Goal: Task Accomplishment & Management: Manage account settings

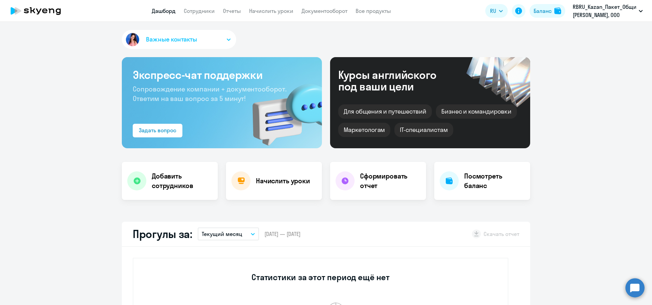
select select "30"
click at [642, 288] on circle at bounding box center [634, 287] width 19 height 19
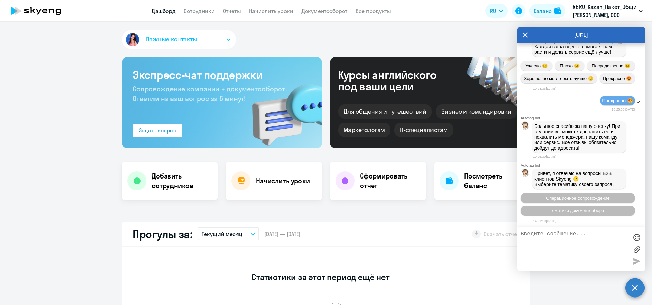
scroll to position [1916, 0]
type textarea "Добрый день. Необходимо продлить занятия для [PERSON_NAME] Лады"
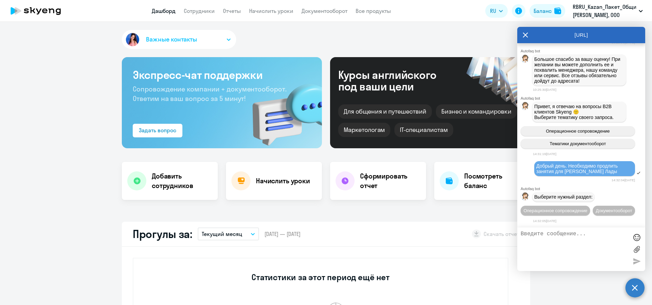
scroll to position [1996, 0]
click at [575, 208] on span "Операционное сопровождение" at bounding box center [555, 210] width 64 height 5
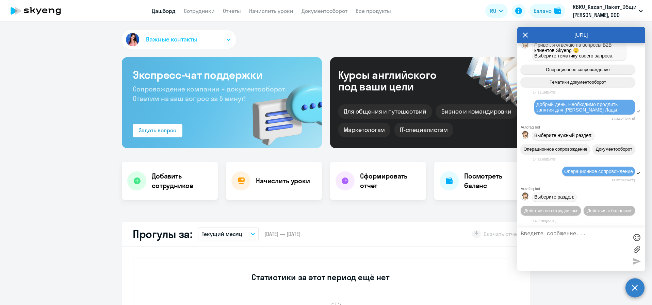
scroll to position [2070, 0]
click at [581, 206] on button "Действия по сотрудникам" at bounding box center [551, 211] width 60 height 10
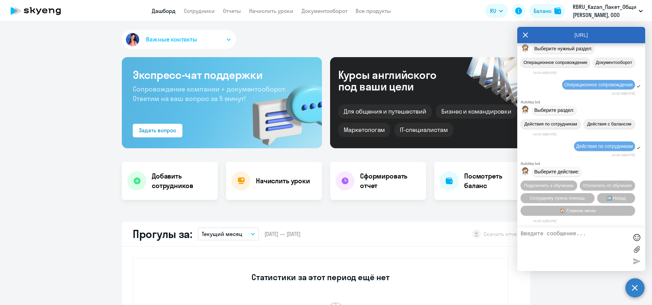
scroll to position [2170, 0]
click at [553, 200] on span "Сотруднику нужна помощь" at bounding box center [557, 198] width 55 height 5
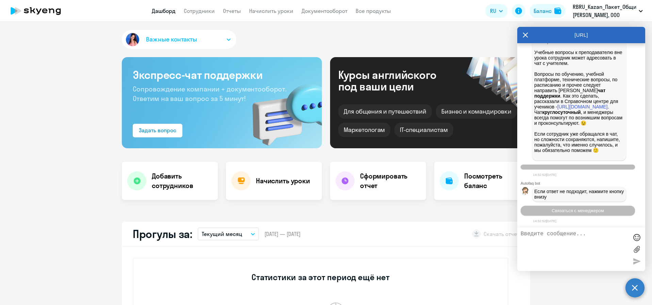
scroll to position [2240, 0]
click at [577, 238] on textarea at bounding box center [575, 249] width 108 height 37
type textarea "оператор"
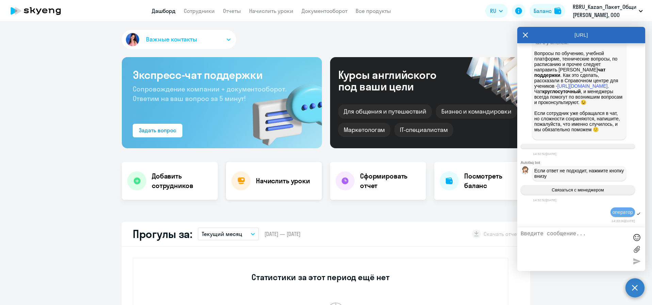
click at [244, 180] on div at bounding box center [240, 180] width 19 height 19
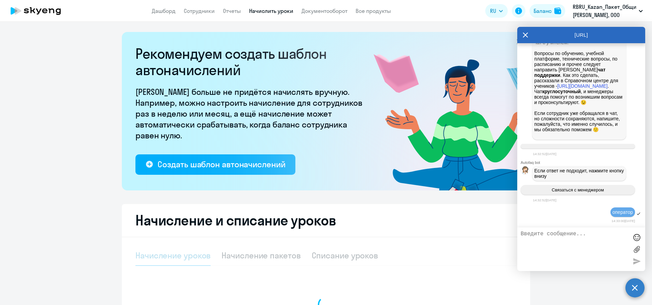
select select "10"
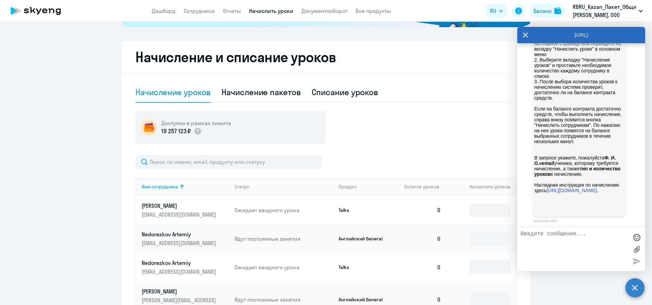
scroll to position [2581, 0]
click at [242, 86] on div "Начисление пакетов" at bounding box center [261, 92] width 79 height 20
select select "10"
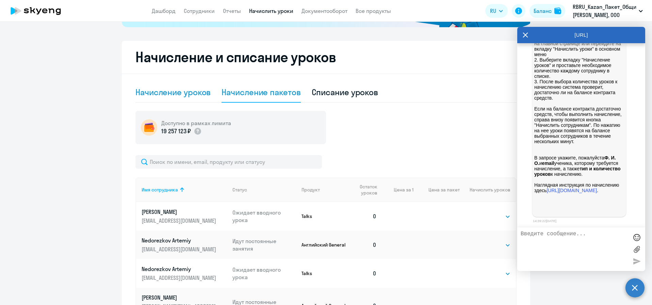
click at [192, 92] on div "Начисление уроков" at bounding box center [172, 92] width 75 height 11
select select "10"
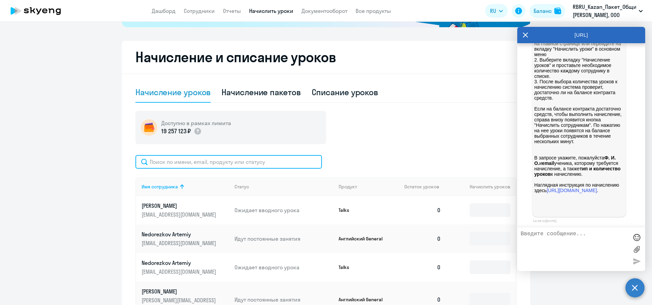
click at [181, 159] on input "text" at bounding box center [228, 162] width 186 height 14
type input "K"
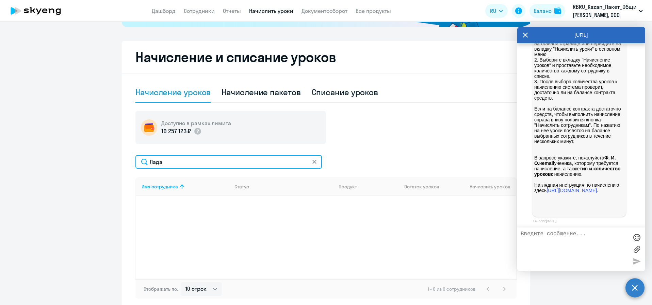
scroll to position [2622, 0]
type input "Лада"
click at [567, 239] on textarea at bounding box center [575, 249] width 108 height 37
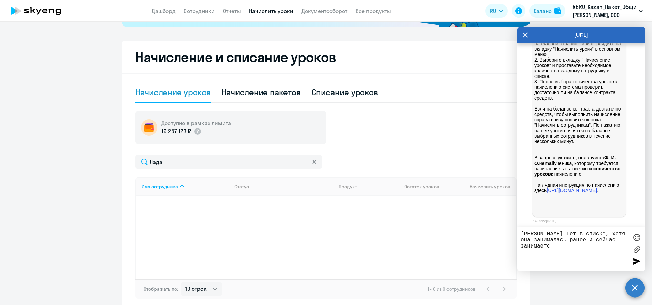
type textarea "[PERSON_NAME] нет в списке, хотя она занималась ранее и сейчас занимается"
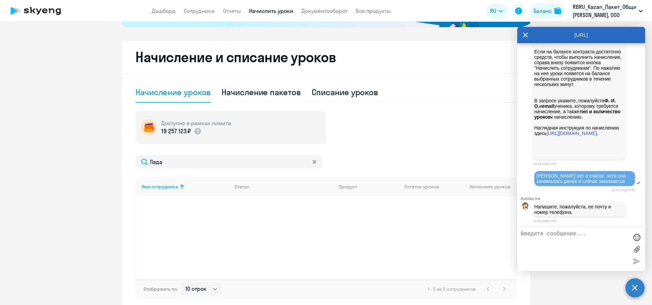
scroll to position [2761, 0]
paste textarea "[EMAIL_ADDRESS][DOMAIN_NAME]"
type textarea "[EMAIL_ADDRESS][DOMAIN_NAME]"
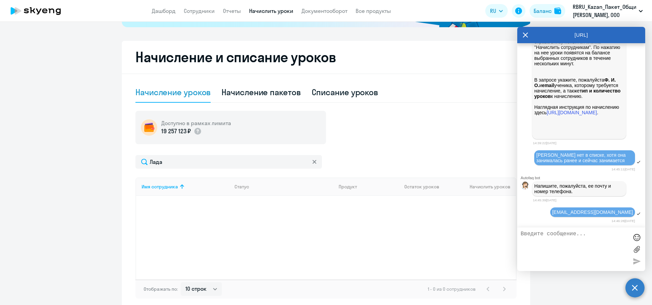
scroll to position [2781, 0]
click at [212, 12] on link "Сотрудники" at bounding box center [199, 10] width 31 height 7
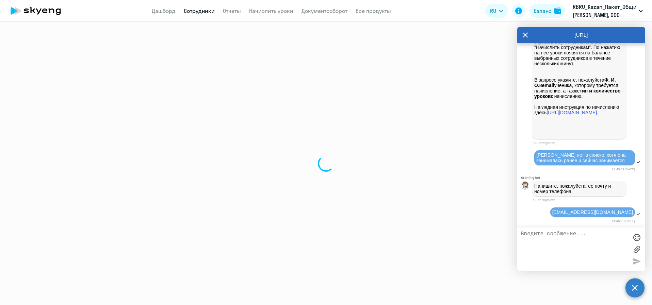
select select "30"
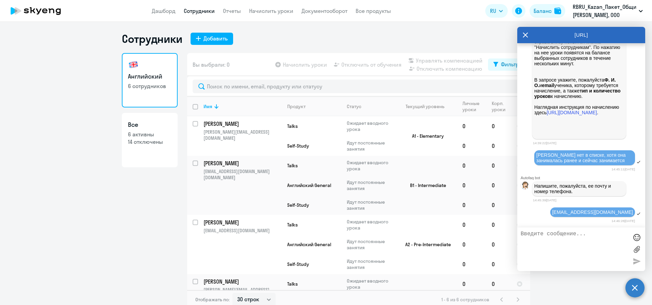
click at [139, 72] on h3 "Английский" at bounding box center [150, 76] width 44 height 9
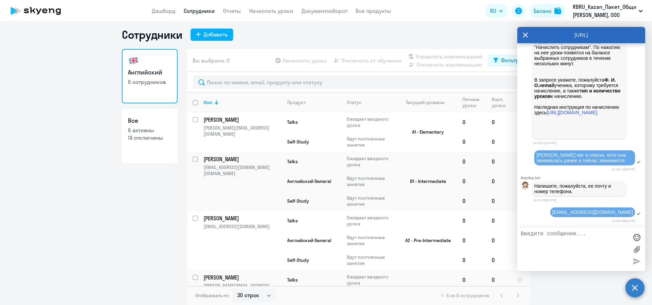
click at [160, 121] on h3 "Все" at bounding box center [150, 120] width 44 height 9
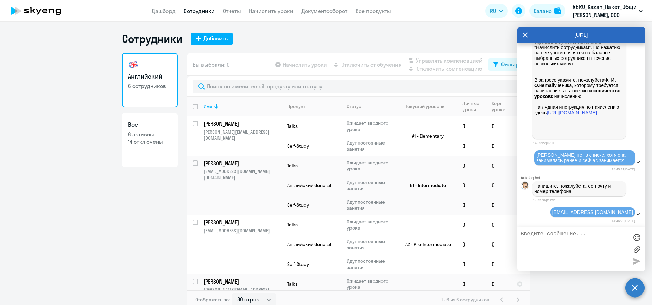
select select "30"
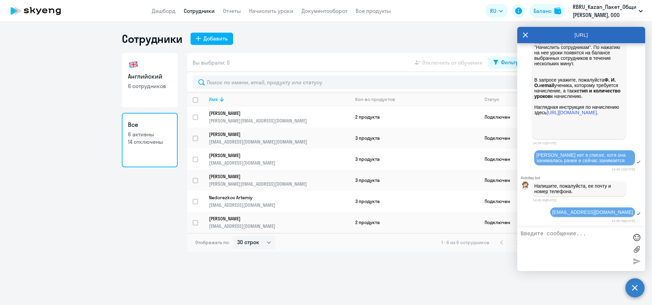
click at [168, 67] on link "Английский 6 сотрудников" at bounding box center [150, 80] width 56 height 54
select select "30"
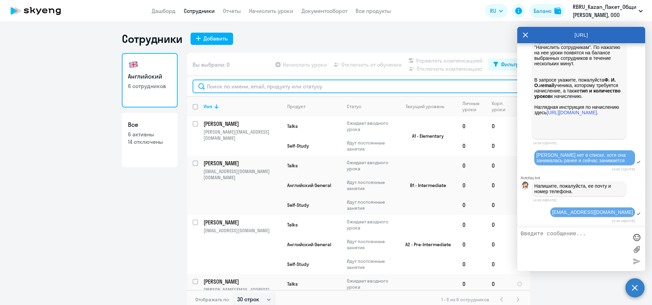
click at [243, 88] on input "text" at bounding box center [359, 87] width 332 height 14
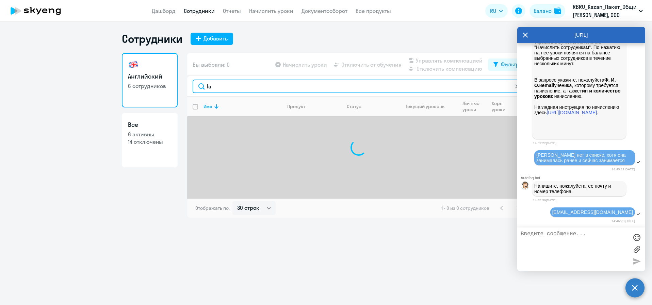
type input "l"
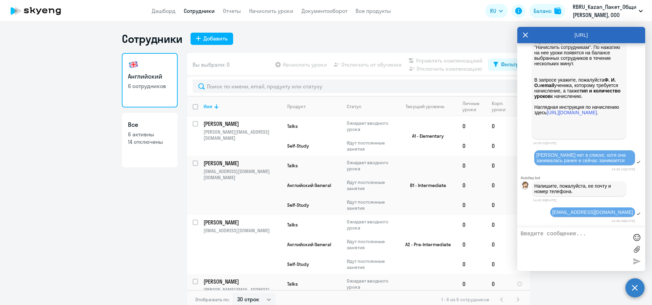
click at [264, 16] on app-header "Дашборд Сотрудники Отчеты Начислить уроки Документооборот Все продукты Дашборд …" at bounding box center [326, 11] width 652 height 22
click at [270, 12] on link "Начислить уроки" at bounding box center [271, 10] width 44 height 7
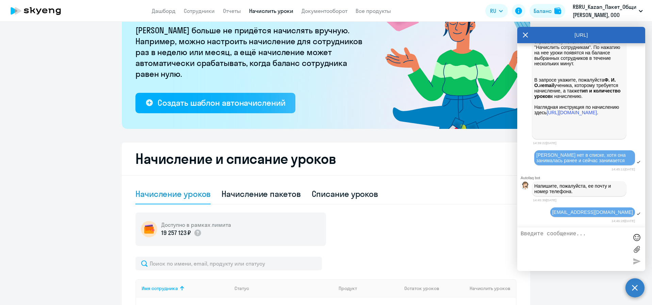
scroll to position [163, 0]
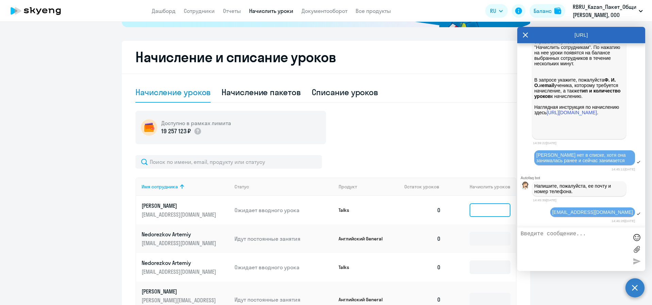
click at [490, 210] on input at bounding box center [490, 210] width 41 height 14
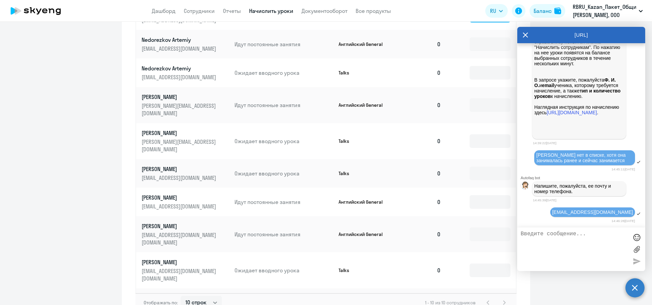
scroll to position [367, 0]
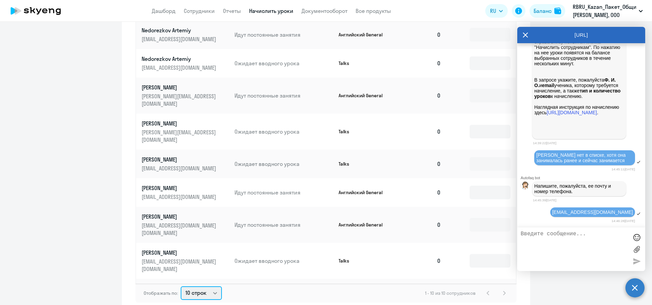
select select "50"
click at [181, 287] on select "10 строк 30 строк 50 строк" at bounding box center [201, 294] width 41 height 14
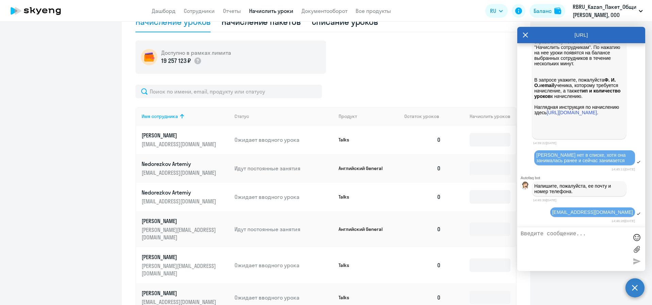
scroll to position [193, 0]
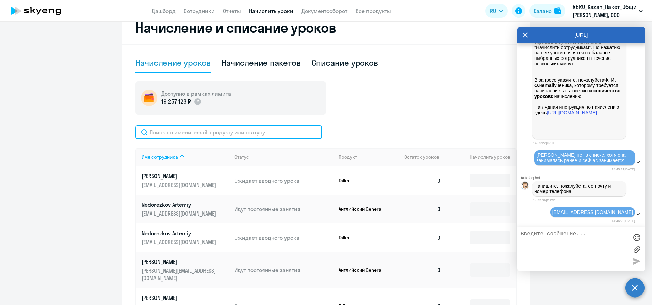
click at [263, 131] on input "text" at bounding box center [228, 133] width 186 height 14
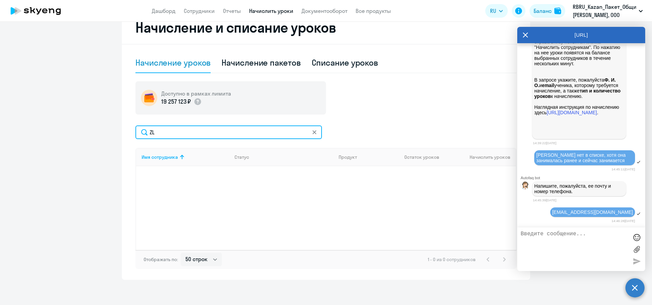
type input "Z"
type input "Lada"
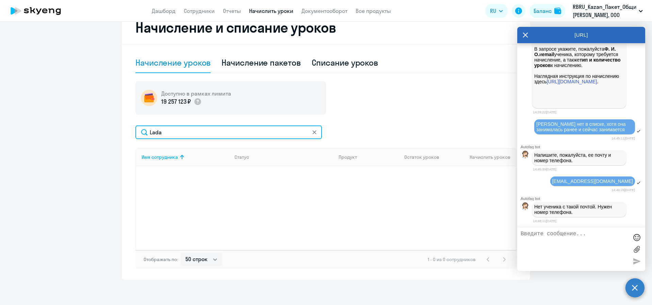
scroll to position [2812, 0]
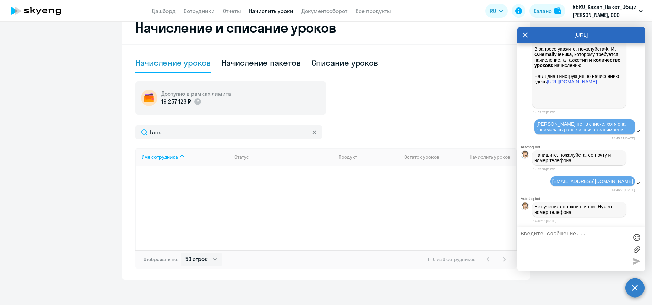
paste textarea "[PHONE_NUMBER]"
type textarea "[PHONE_NUMBER]"
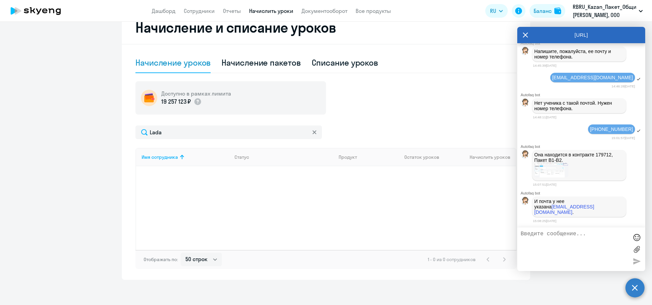
scroll to position [2911, 0]
click at [599, 8] on p "RBRU_Kazan_Пакет_Общий, [PERSON_NAME], ООО" at bounding box center [604, 11] width 63 height 16
click at [639, 248] on label at bounding box center [637, 249] width 10 height 10
click at [0, 0] on input "file" at bounding box center [0, 0] width 0 height 0
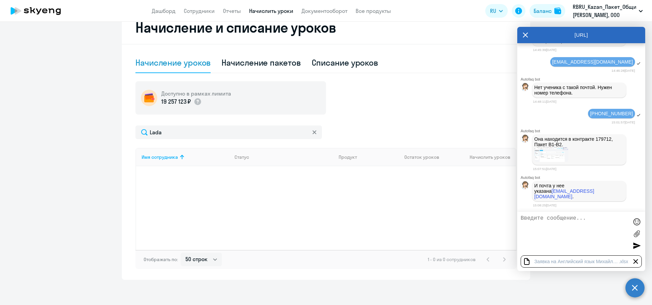
click at [635, 246] on div at bounding box center [637, 246] width 10 height 10
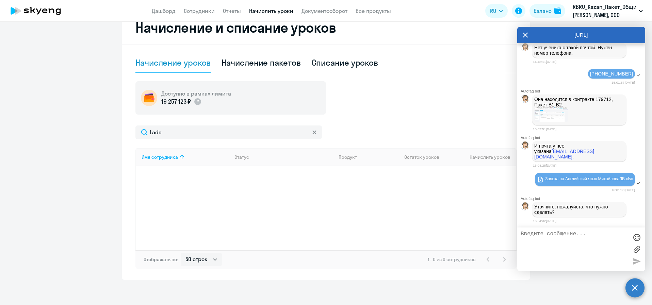
scroll to position [2967, 0]
click at [551, 239] on textarea at bounding box center [575, 249] width 108 height 37
type textarea "L"
paste textarea "39 индивидуальных занятий с преподавателем; 15 уроков Talks (разговорная практи…"
type textarea "Добавить ладе уроки 39 индивидуальных занятий с преподавателем; 15 уроков Talks…"
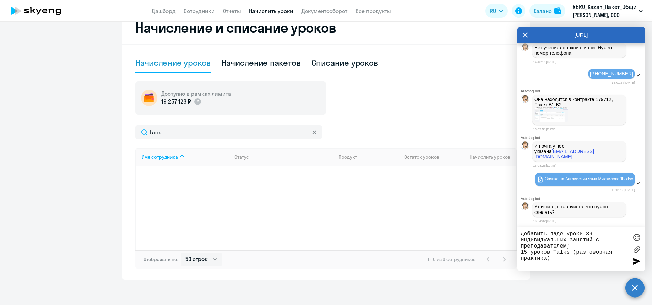
click at [633, 262] on div at bounding box center [637, 261] width 10 height 10
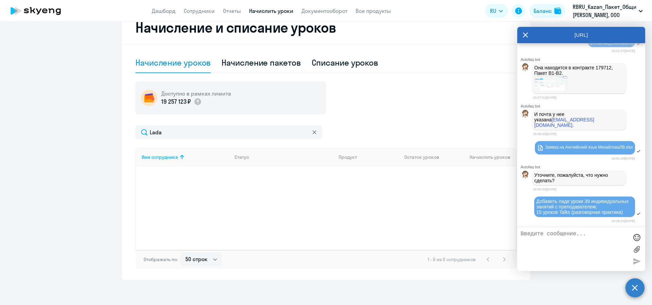
scroll to position [3035, 0]
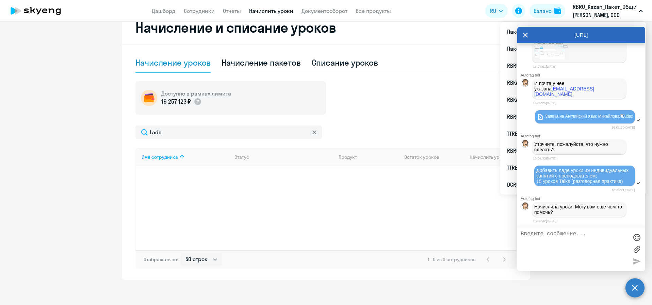
click at [603, 9] on p "RBRU_Kazan_Пакет_Общий, [PERSON_NAME], ООО" at bounding box center [604, 11] width 63 height 16
click at [526, 35] on icon at bounding box center [525, 35] width 5 height 16
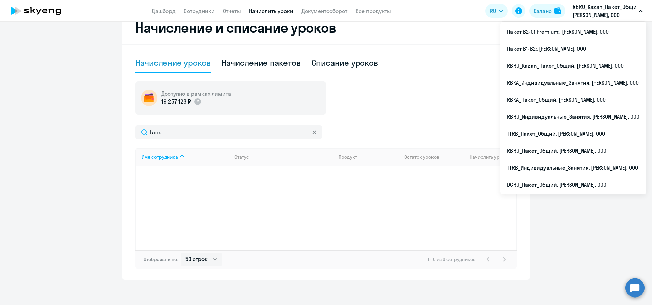
click at [584, 12] on p "RBRU_Kazan_Пакет_Общий, [PERSON_NAME], ООО" at bounding box center [604, 11] width 63 height 16
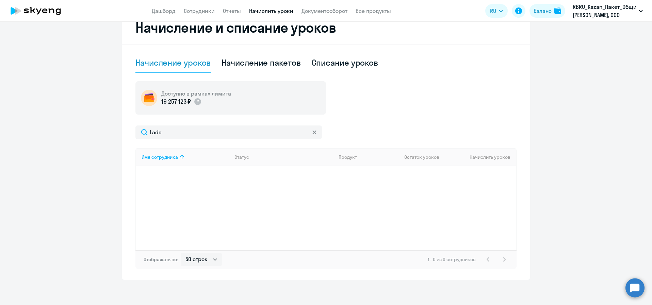
click at [584, 12] on p "RBRU_Kazan_Пакет_Общий, [PERSON_NAME], ООО" at bounding box center [604, 11] width 63 height 16
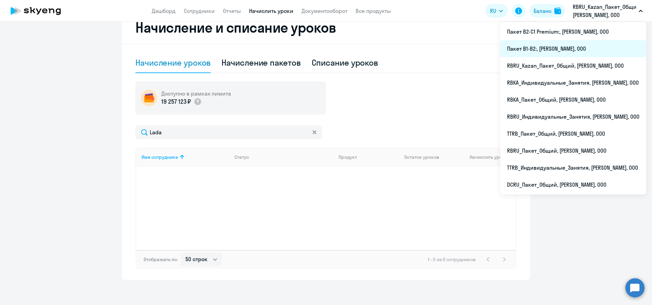
click at [573, 48] on li "Пакет B1-B2:, [PERSON_NAME], ООО" at bounding box center [573, 48] width 146 height 17
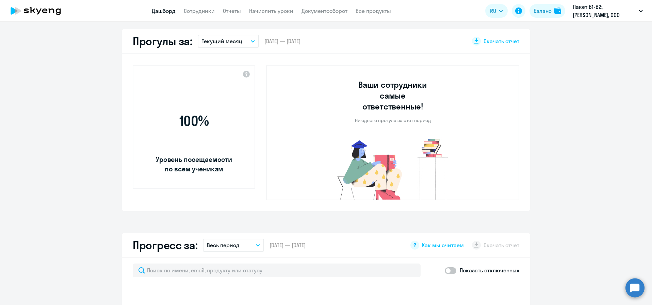
select select "30"
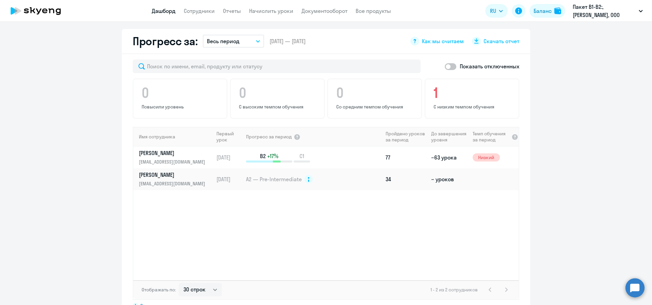
scroll to position [409, 0]
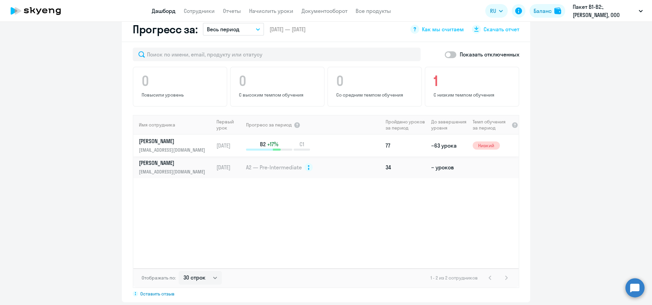
click at [363, 141] on div "B2 +17% C1" at bounding box center [314, 146] width 136 height 10
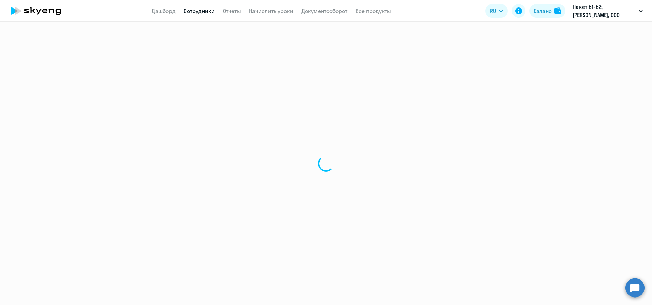
select select "english"
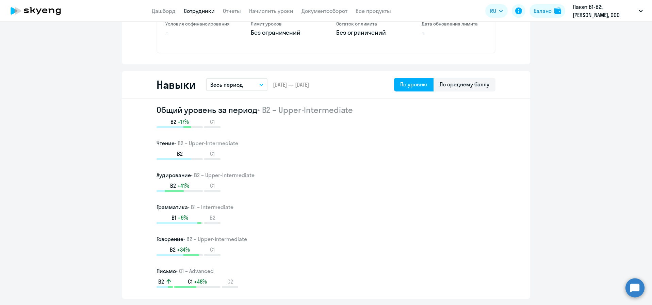
scroll to position [327, 0]
